Goal: Task Accomplishment & Management: Use online tool/utility

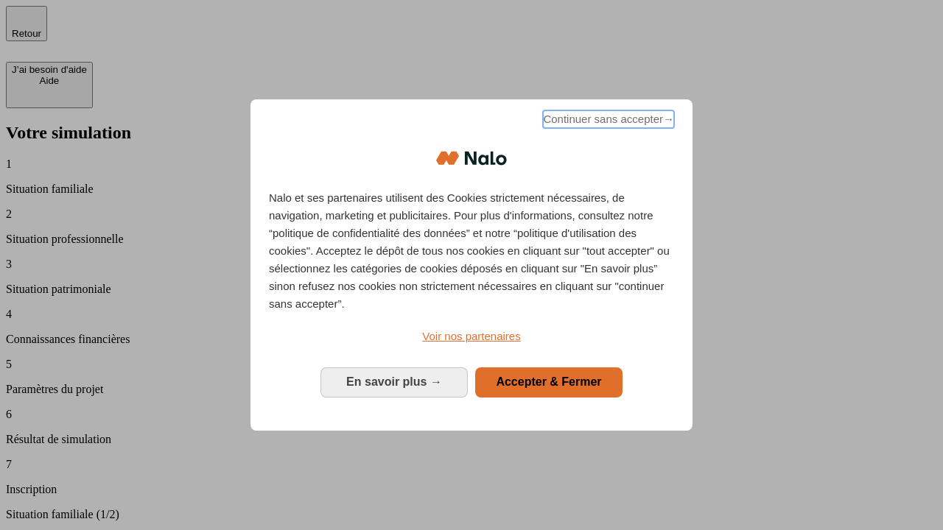
click at [607, 122] on span "Continuer sans accepter →" at bounding box center [608, 119] width 131 height 18
